Goal: Task Accomplishment & Management: Manage account settings

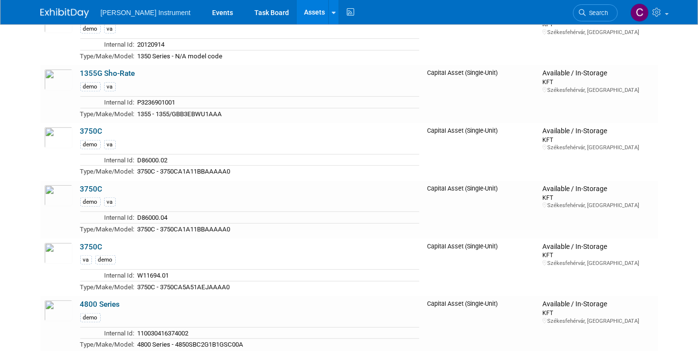
scroll to position [923, 0]
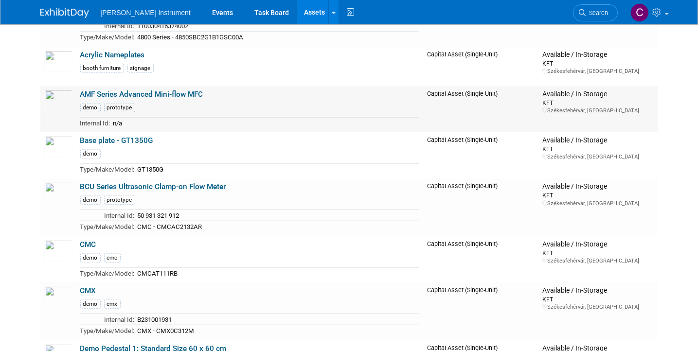
click at [135, 91] on link "AMF Series Advanced Mini-flow MFC" at bounding box center [141, 94] width 123 height 9
click at [150, 182] on link "BCU Series Ultrasonic Clamp-on Flow Meter" at bounding box center [153, 186] width 146 height 9
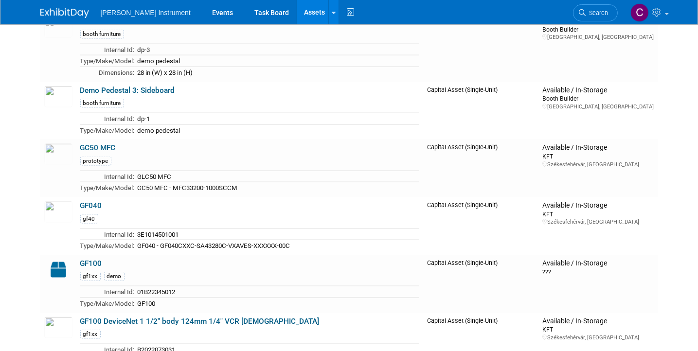
scroll to position [1324, 0]
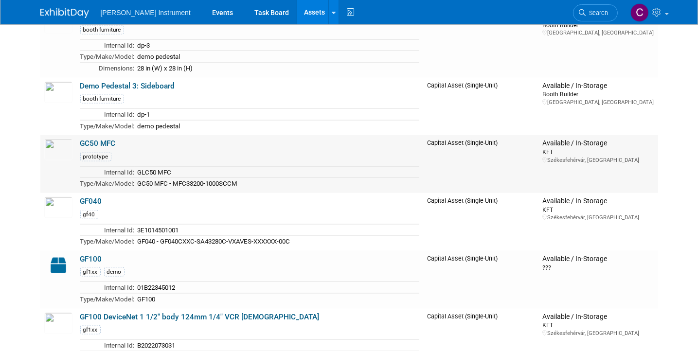
click at [109, 139] on link "GC50 MFC" at bounding box center [98, 143] width 36 height 9
click at [94, 197] on link "GF040" at bounding box center [91, 201] width 22 height 9
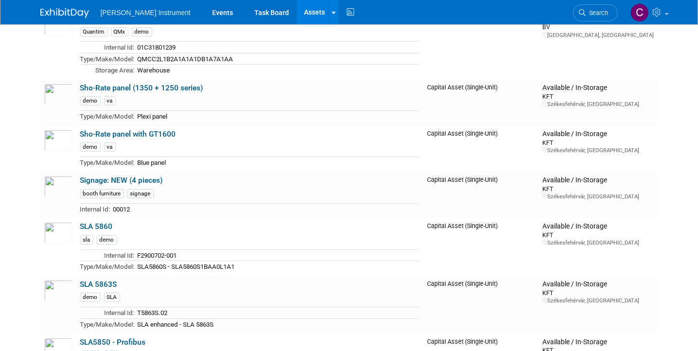
scroll to position [3393, 0]
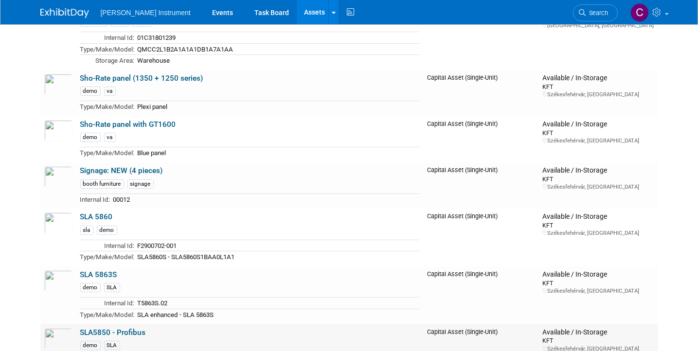
click at [125, 328] on link "SLA5850 - Profibus" at bounding box center [113, 332] width 66 height 9
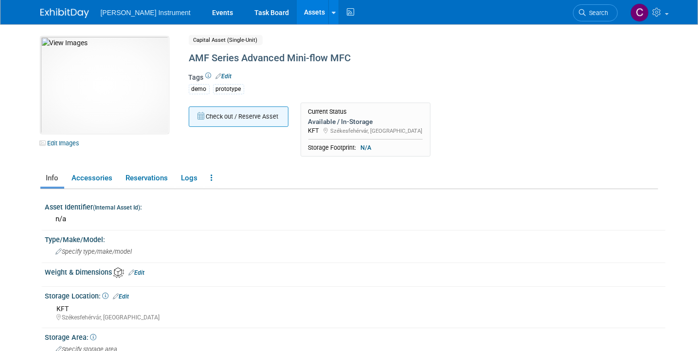
click at [218, 116] on button "Check out / Reserve Asset" at bounding box center [239, 117] width 100 height 20
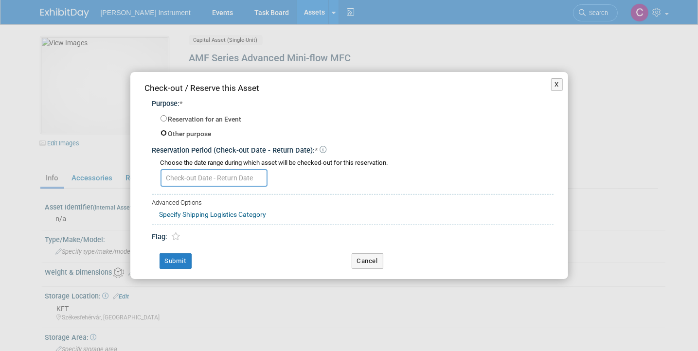
click at [162, 134] on input "Other purpose" at bounding box center [164, 133] width 6 height 6
radio input "true"
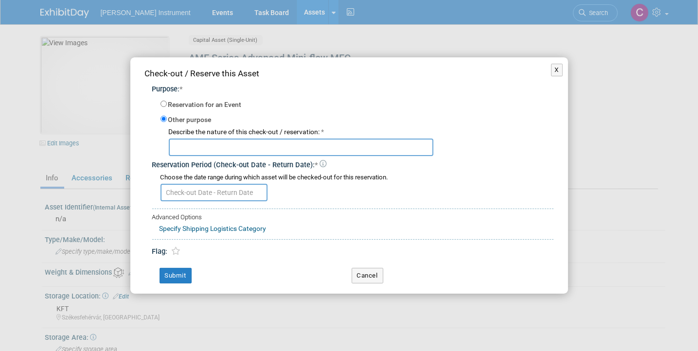
click at [192, 150] on input "text" at bounding box center [301, 148] width 265 height 18
type input "Send to agency for demo stand build"
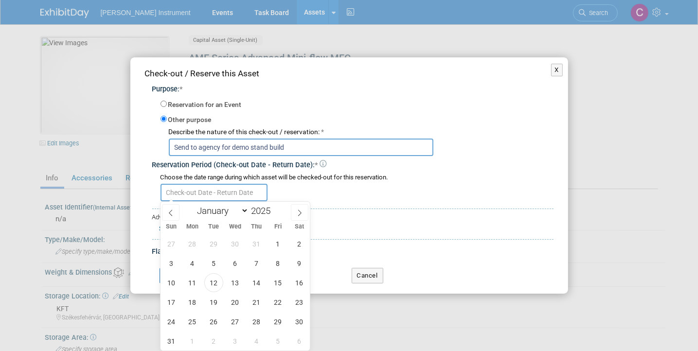
click at [182, 193] on input "text" at bounding box center [214, 193] width 107 height 18
click at [228, 286] on span "13" at bounding box center [235, 282] width 19 height 19
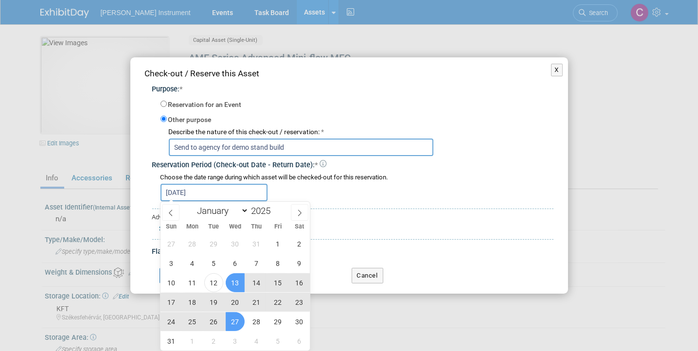
click at [236, 318] on span "27" at bounding box center [235, 321] width 19 height 19
type input "[DATE] to [DATE]"
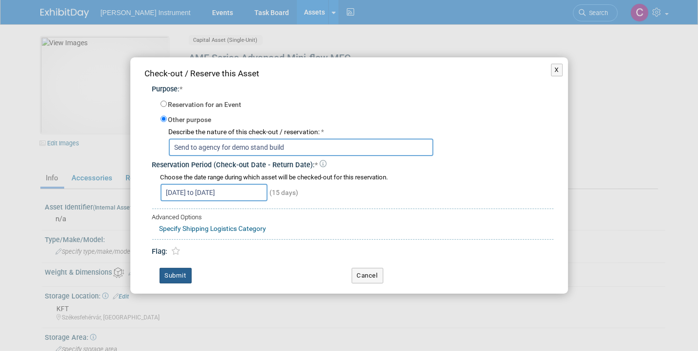
click at [183, 275] on button "Submit" at bounding box center [176, 276] width 32 height 16
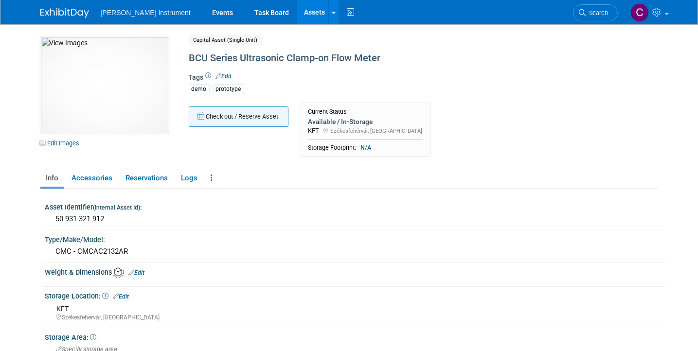
click at [212, 123] on button "Check out / Reserve Asset" at bounding box center [239, 117] width 100 height 20
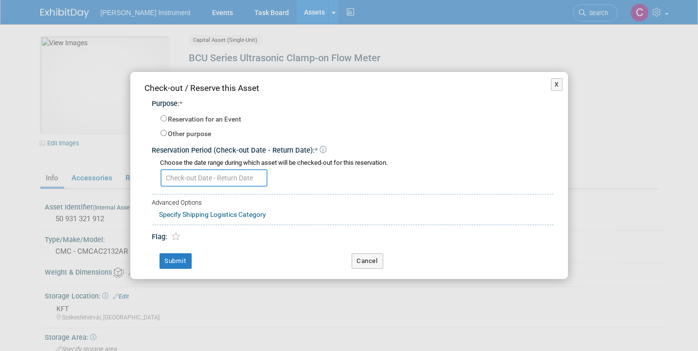
click at [194, 135] on label "Other purpose" at bounding box center [189, 134] width 43 height 10
click at [167, 135] on input "Other purpose" at bounding box center [164, 133] width 6 height 6
radio input "true"
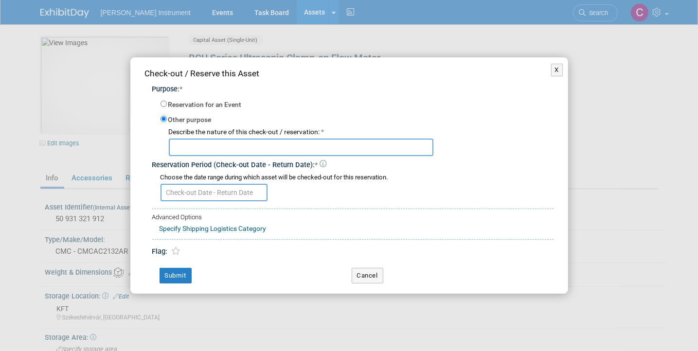
click at [222, 149] on input "text" at bounding box center [301, 148] width 265 height 18
type input "Send to Agency for demo build"
click at [220, 195] on input "text" at bounding box center [214, 193] width 107 height 18
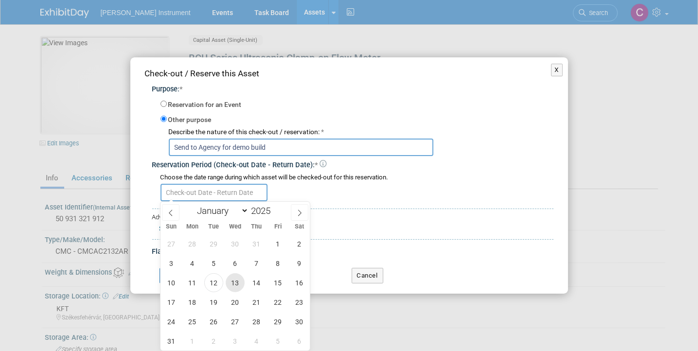
click at [236, 279] on span "13" at bounding box center [235, 282] width 19 height 19
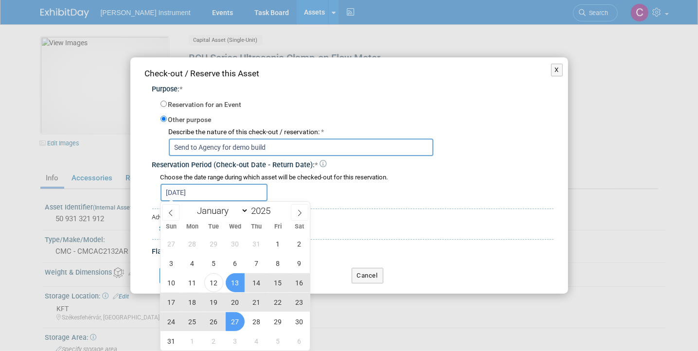
click at [236, 313] on span "27" at bounding box center [235, 321] width 19 height 19
type input "[DATE] to [DATE]"
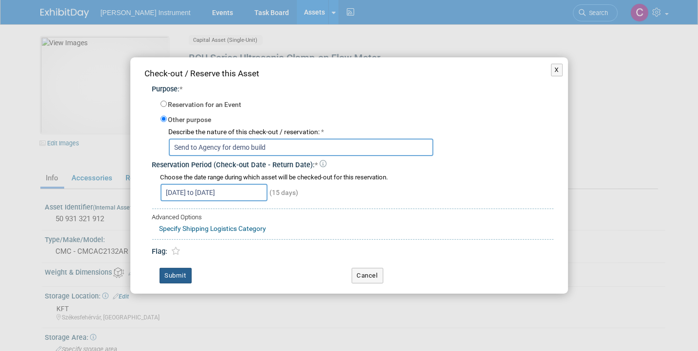
click at [185, 276] on button "Submit" at bounding box center [176, 276] width 32 height 16
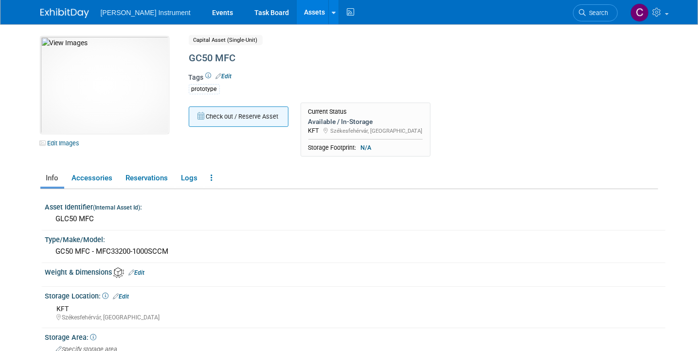
click at [230, 113] on button "Check out / Reserve Asset" at bounding box center [239, 117] width 100 height 20
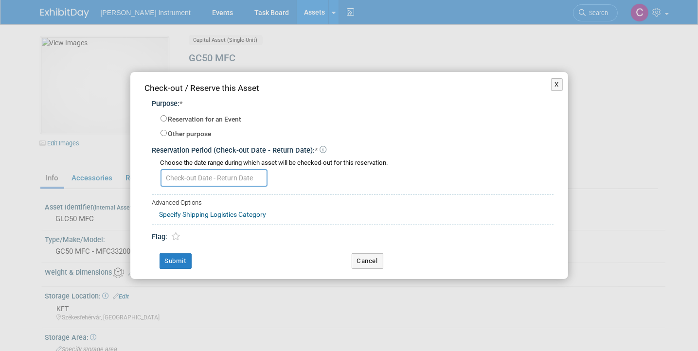
click at [192, 134] on label "Other purpose" at bounding box center [189, 134] width 43 height 10
click at [167, 134] on input "Other purpose" at bounding box center [164, 133] width 6 height 6
radio input "true"
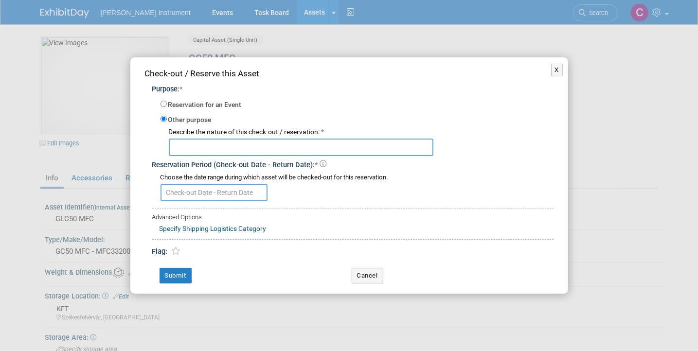
click at [202, 149] on input "text" at bounding box center [301, 148] width 265 height 18
paste input "Send to Agency for demo build"
type input "Send to Agency for demo build"
click at [198, 196] on input "text" at bounding box center [214, 193] width 107 height 18
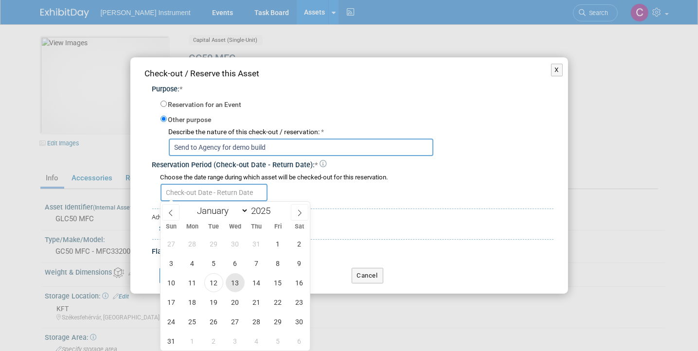
click at [237, 275] on span "13" at bounding box center [235, 282] width 19 height 19
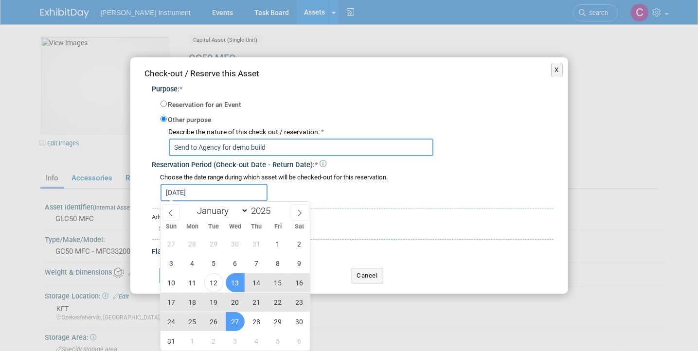
click at [237, 322] on span "27" at bounding box center [235, 321] width 19 height 19
type input "[DATE] to [DATE]"
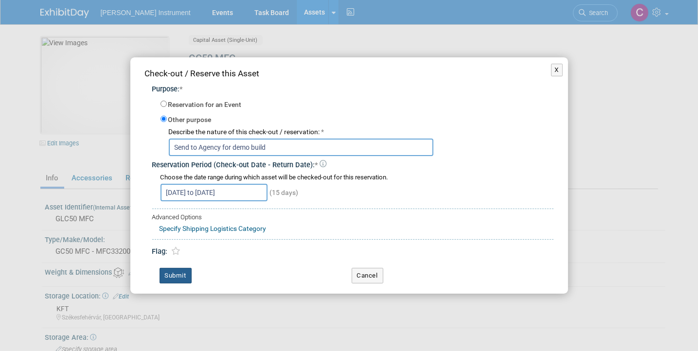
click at [187, 279] on button "Submit" at bounding box center [176, 276] width 32 height 16
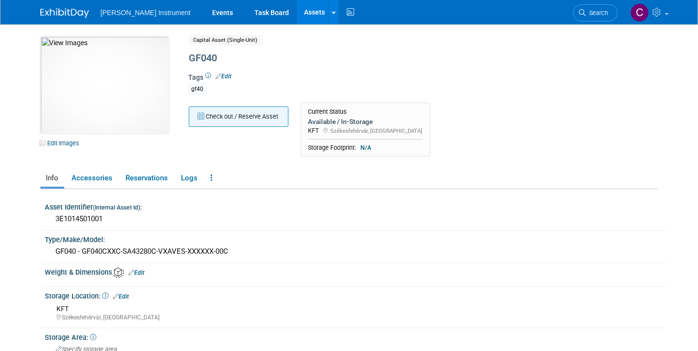
click at [232, 116] on button "Check out / Reserve Asset" at bounding box center [239, 117] width 100 height 20
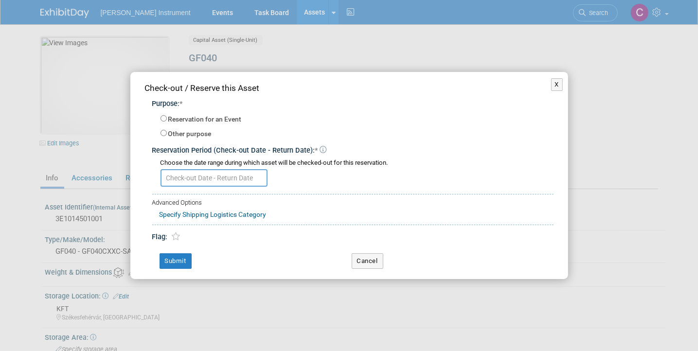
click at [199, 133] on label "Other purpose" at bounding box center [189, 134] width 43 height 10
click at [167, 133] on input "Other purpose" at bounding box center [164, 133] width 6 height 6
radio input "true"
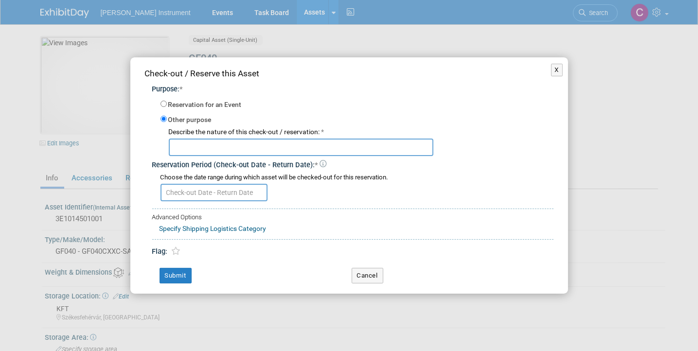
click at [218, 148] on input "text" at bounding box center [301, 148] width 265 height 18
paste input "Send to Agency for demo build"
type input "Send to Agency for demo build"
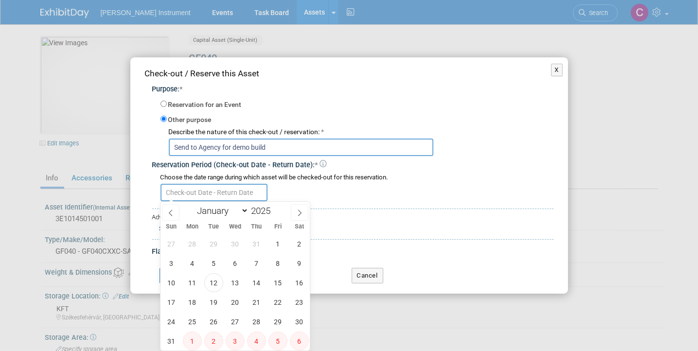
click at [225, 190] on input "text" at bounding box center [214, 193] width 107 height 18
click at [241, 283] on span "13" at bounding box center [235, 282] width 19 height 19
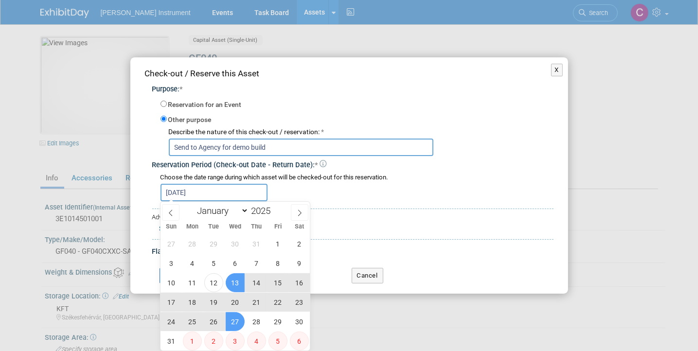
click at [241, 325] on span "27" at bounding box center [235, 321] width 19 height 19
type input "[DATE] to [DATE]"
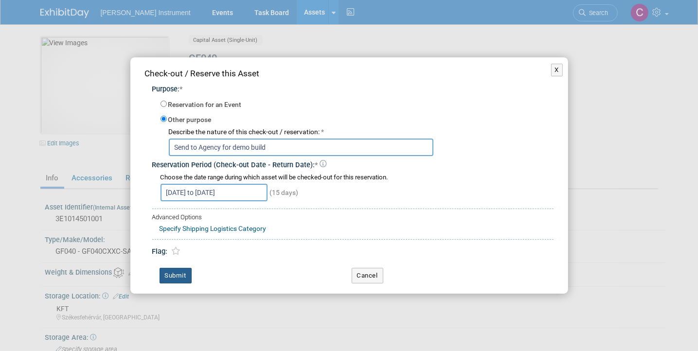
click at [168, 268] on button "Submit" at bounding box center [176, 276] width 32 height 16
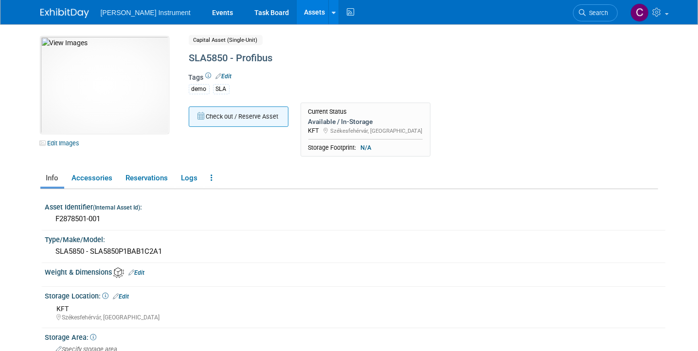
click at [210, 121] on button "Check out / Reserve Asset" at bounding box center [239, 117] width 100 height 20
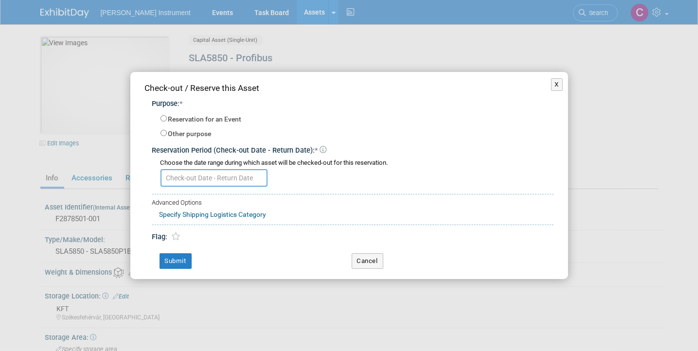
click at [189, 135] on label "Other purpose" at bounding box center [189, 134] width 43 height 10
click at [167, 135] on input "Other purpose" at bounding box center [164, 133] width 6 height 6
radio input "true"
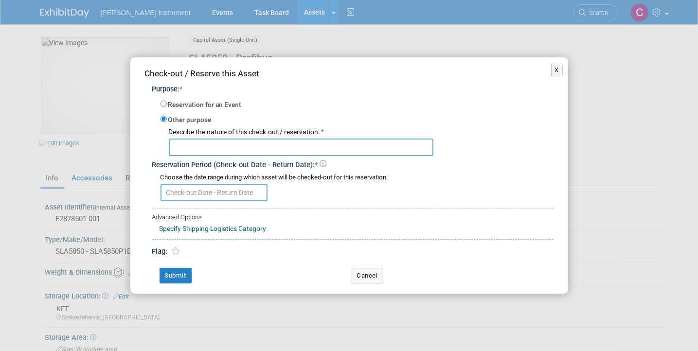
click at [202, 152] on input "text" at bounding box center [301, 148] width 265 height 18
paste input "Send to Agency for demo build"
type input "Send to Agency for demo build"
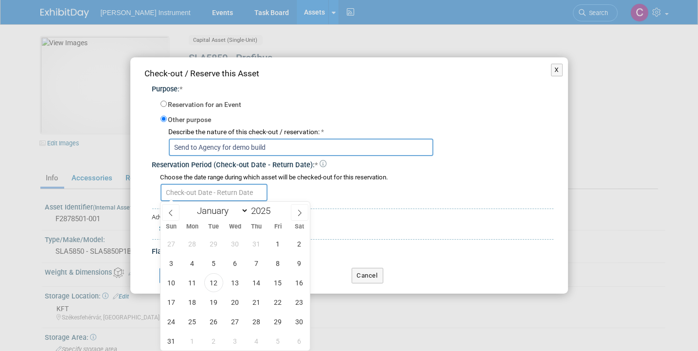
click at [203, 195] on input "text" at bounding box center [214, 193] width 107 height 18
click at [229, 283] on span "13" at bounding box center [235, 282] width 19 height 19
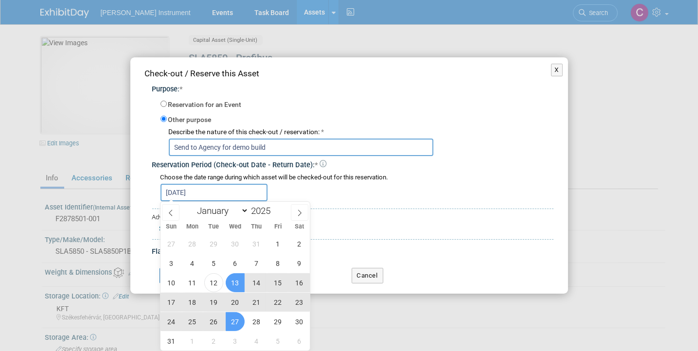
click at [233, 313] on span "27" at bounding box center [235, 321] width 19 height 19
type input "[DATE] to [DATE]"
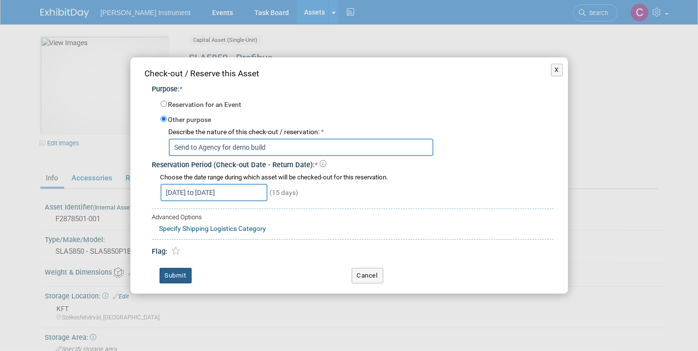
click at [178, 271] on button "Submit" at bounding box center [176, 276] width 32 height 16
